Goal: Task Accomplishment & Management: Use online tool/utility

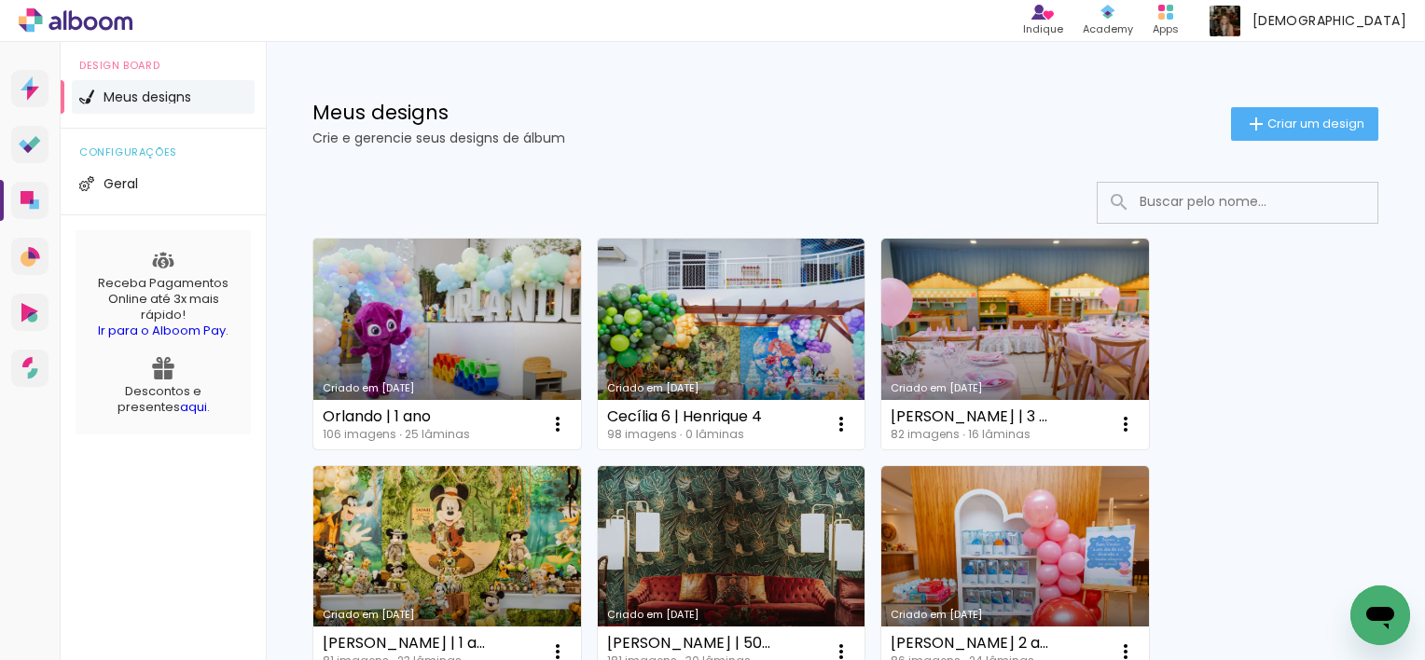
click at [543, 328] on link "Criado em [DATE]" at bounding box center [447, 344] width 268 height 211
